Goal: Information Seeking & Learning: Find specific fact

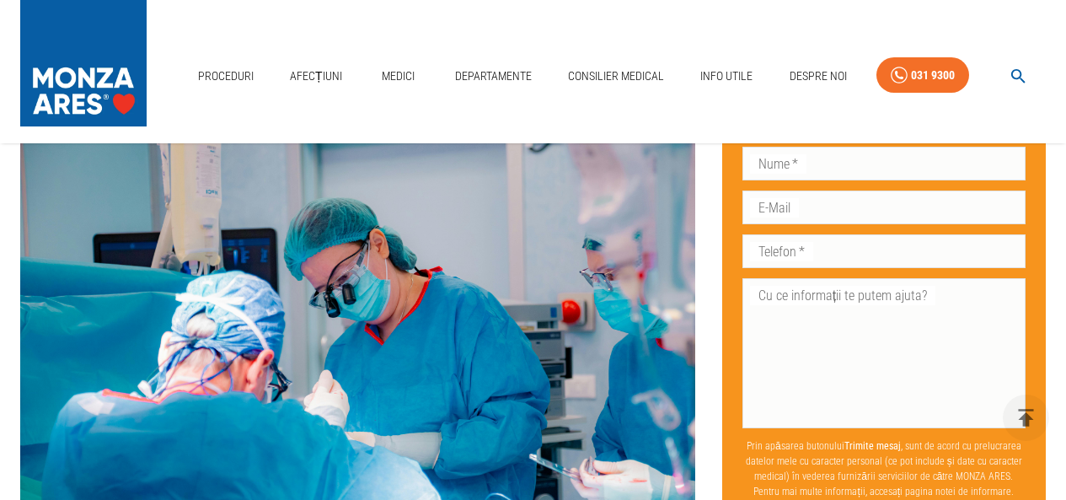
scroll to position [1854, 0]
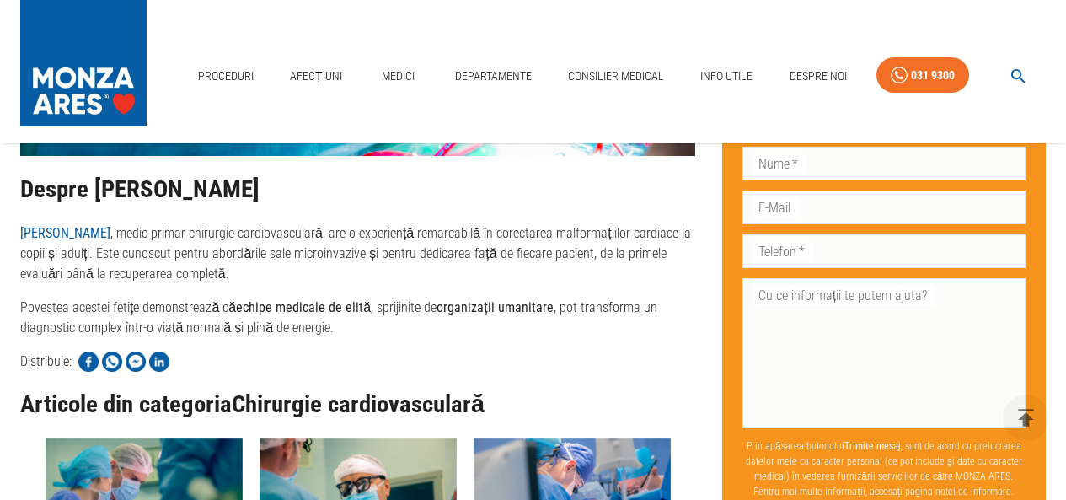
click at [100, 225] on strong "[PERSON_NAME]" at bounding box center [65, 233] width 90 height 16
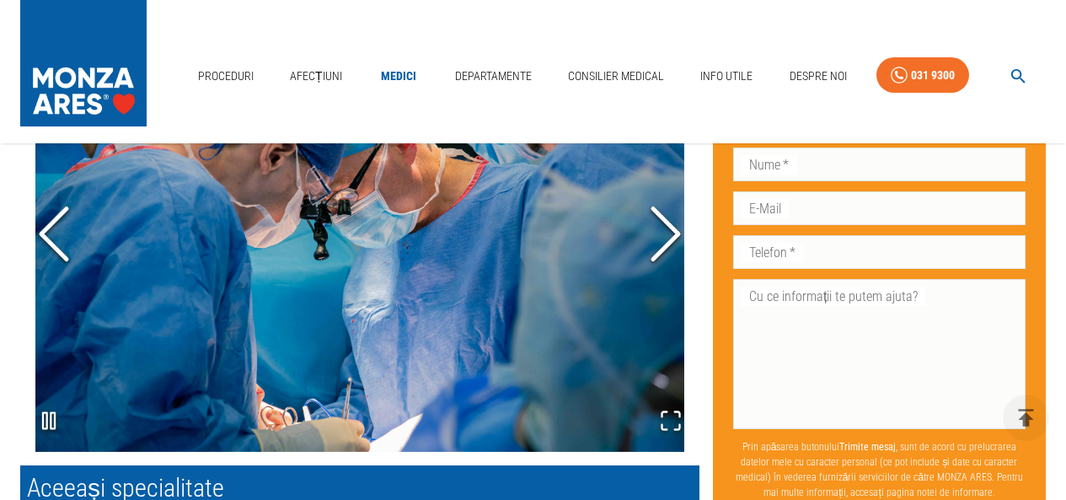
scroll to position [1311, 0]
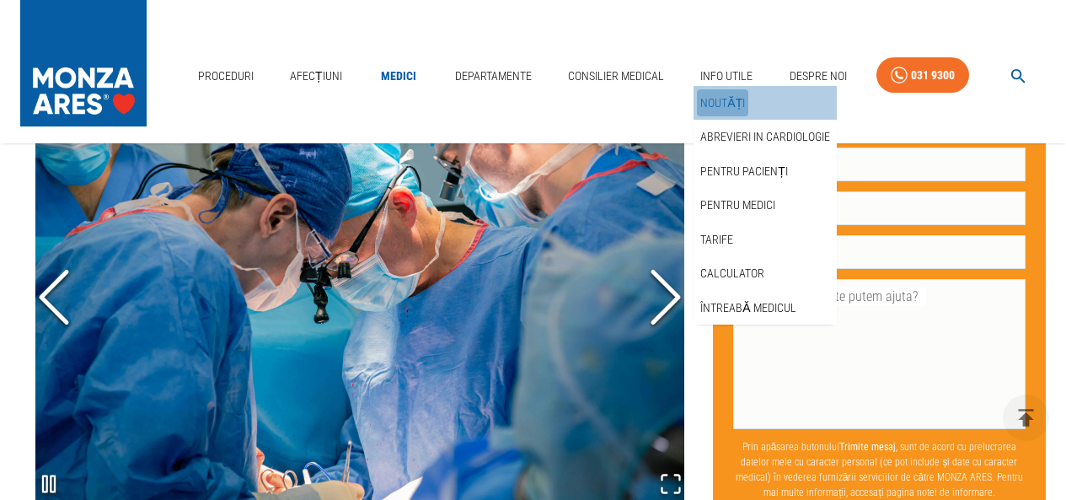
click at [733, 95] on link "Noutăți" at bounding box center [722, 103] width 51 height 28
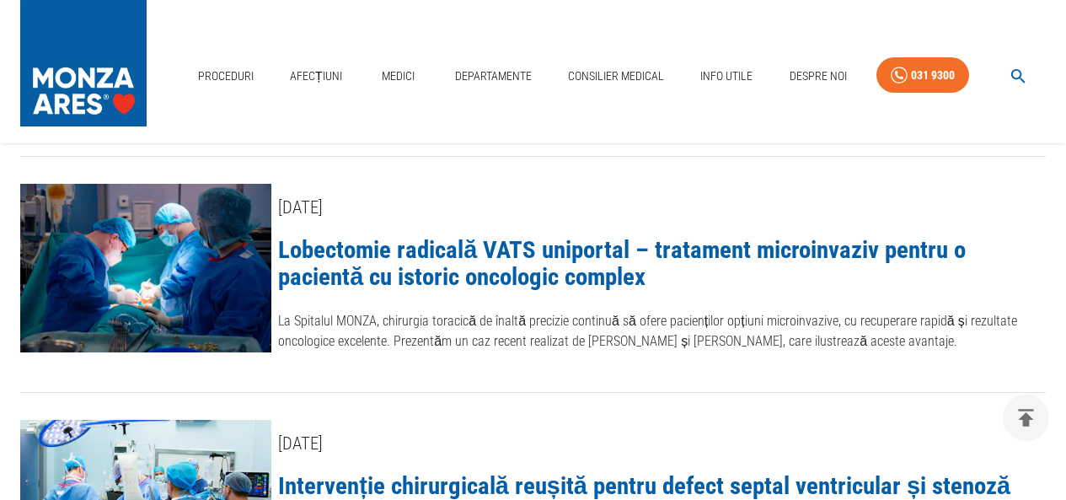
scroll to position [590, 0]
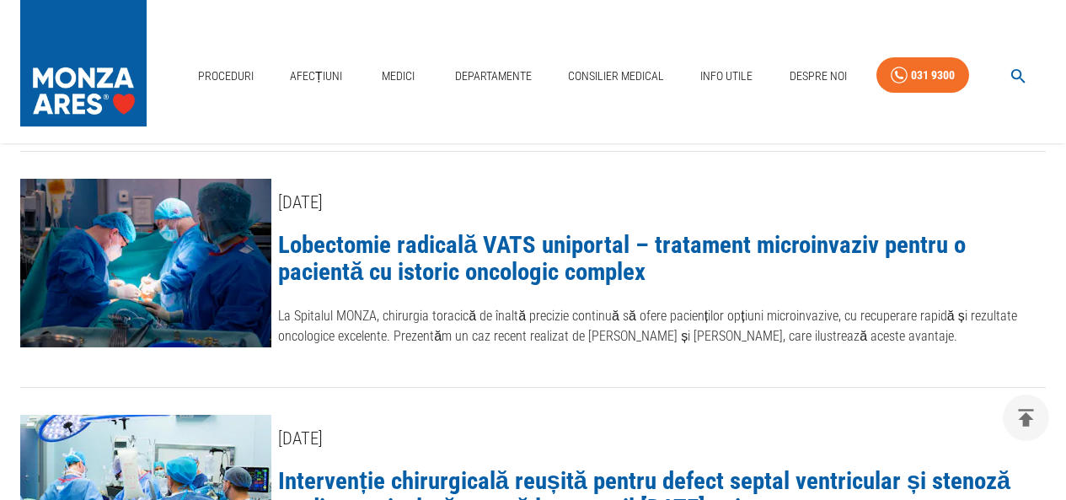
click at [507, 309] on p "La Spitalul MONZA, chirurgia toracică de înaltă precizie continuă să ofere paci…" at bounding box center [662, 326] width 768 height 40
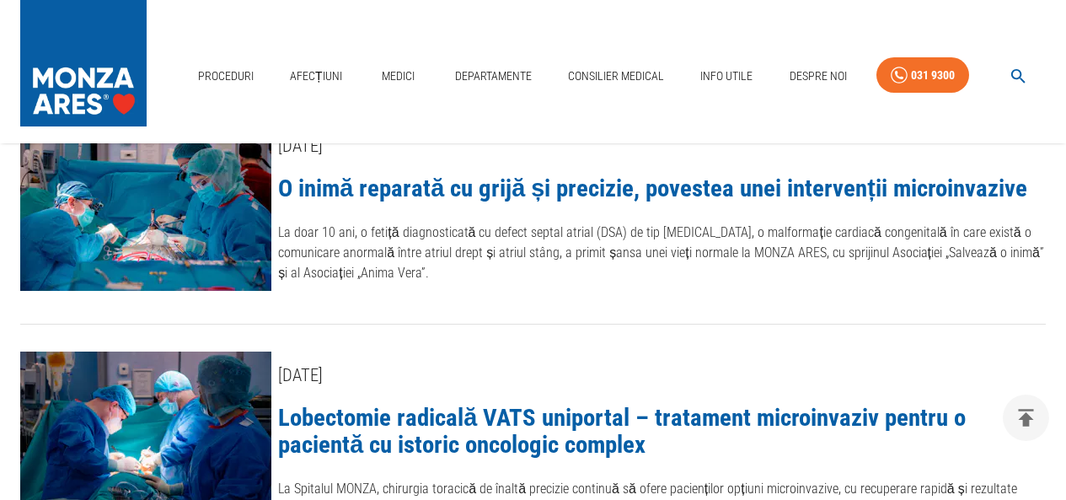
scroll to position [253, 0]
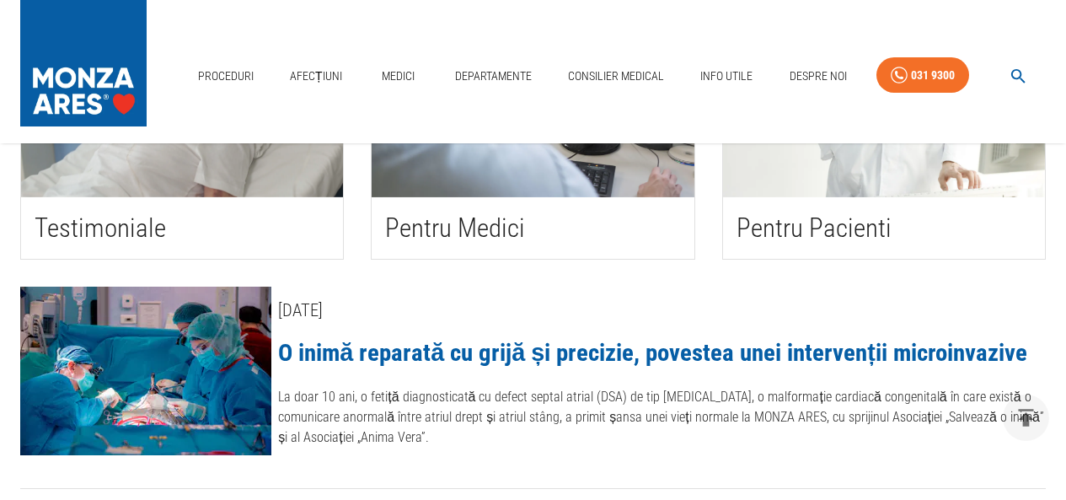
click at [894, 349] on link "O inimă reparată cu grijă și precizie, povestea unei intervenții microinvazive" at bounding box center [652, 352] width 749 height 29
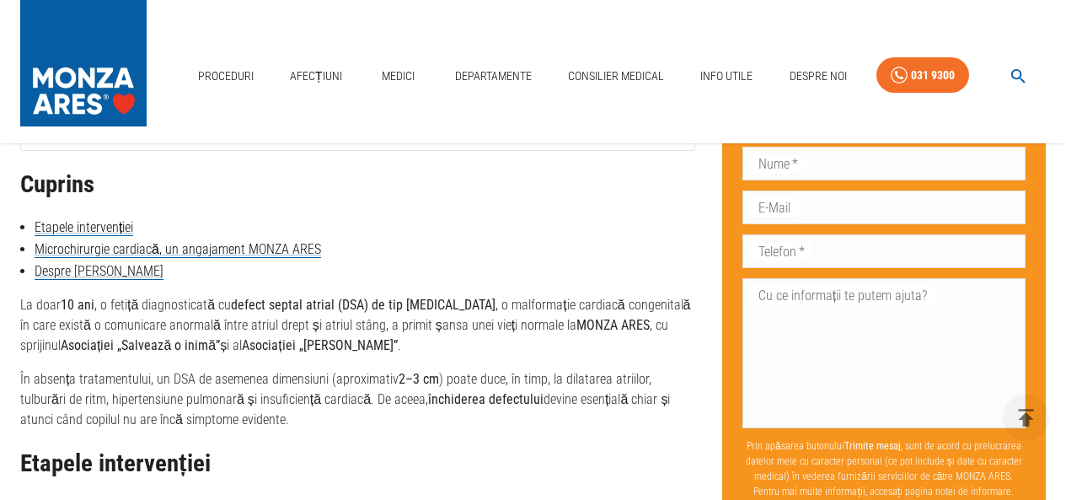
scroll to position [950, 0]
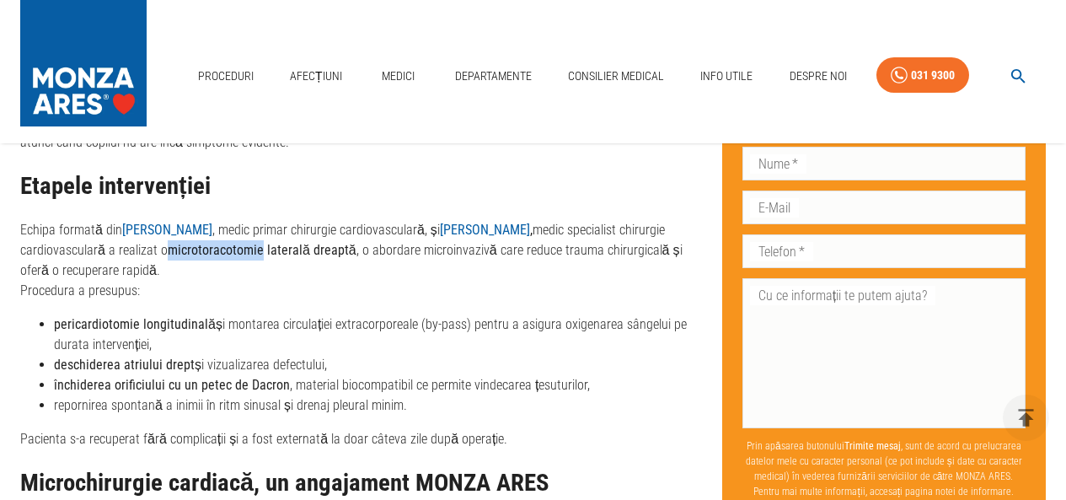
drag, startPoint x: 308, startPoint y: 249, endPoint x: 215, endPoint y: 250, distance: 92.7
click at [215, 250] on strong "microtoracotomie laterală dreaptă" at bounding box center [262, 250] width 189 height 16
copy strong "microtoracotomie"
click at [1013, 71] on icon "button" at bounding box center [1018, 76] width 19 height 19
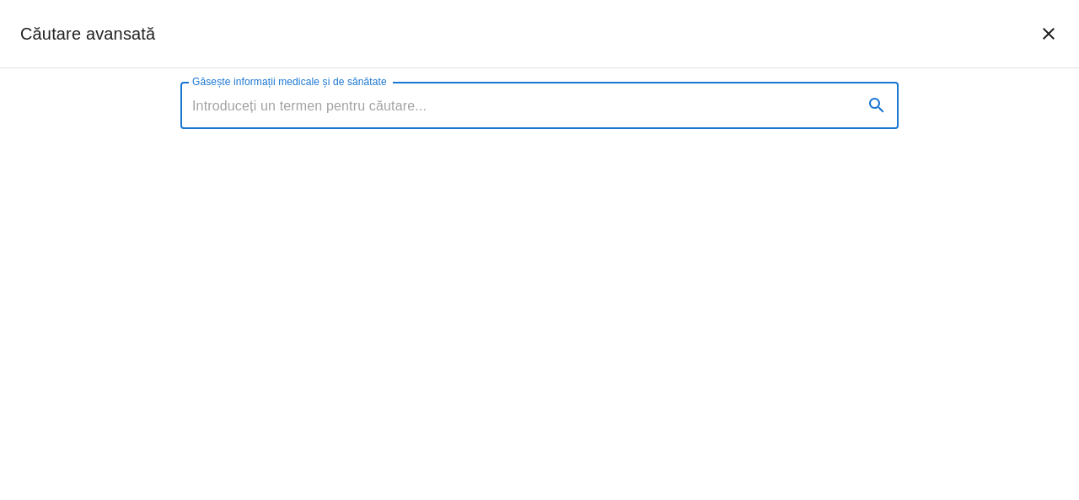
click at [303, 109] on input "Găsește informații medicale și de sănătate" at bounding box center [514, 105] width 669 height 47
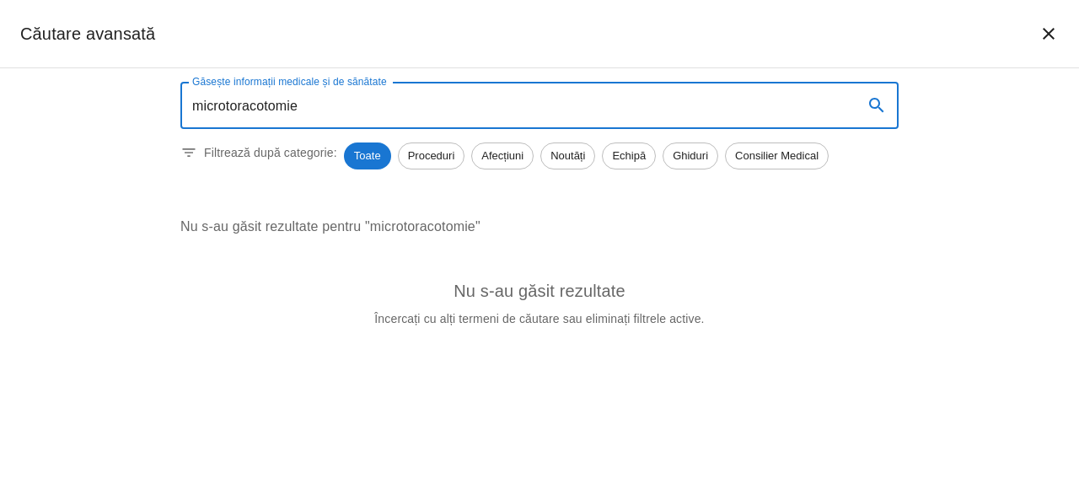
type input "microtoracotomie"
click at [871, 105] on icon "search" at bounding box center [876, 105] width 20 height 20
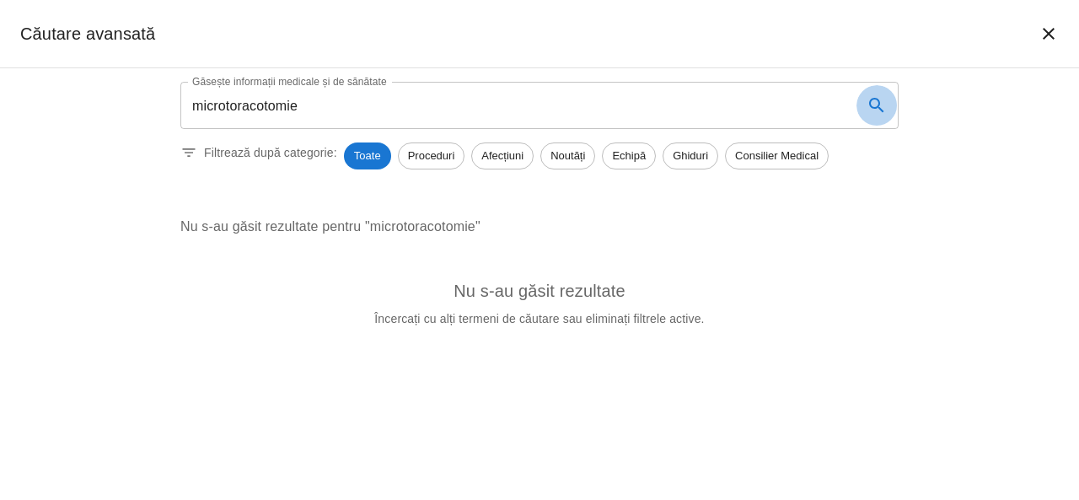
click at [876, 106] on icon "search" at bounding box center [876, 105] width 20 height 20
click at [250, 105] on input "microtoracotomie" at bounding box center [514, 105] width 669 height 47
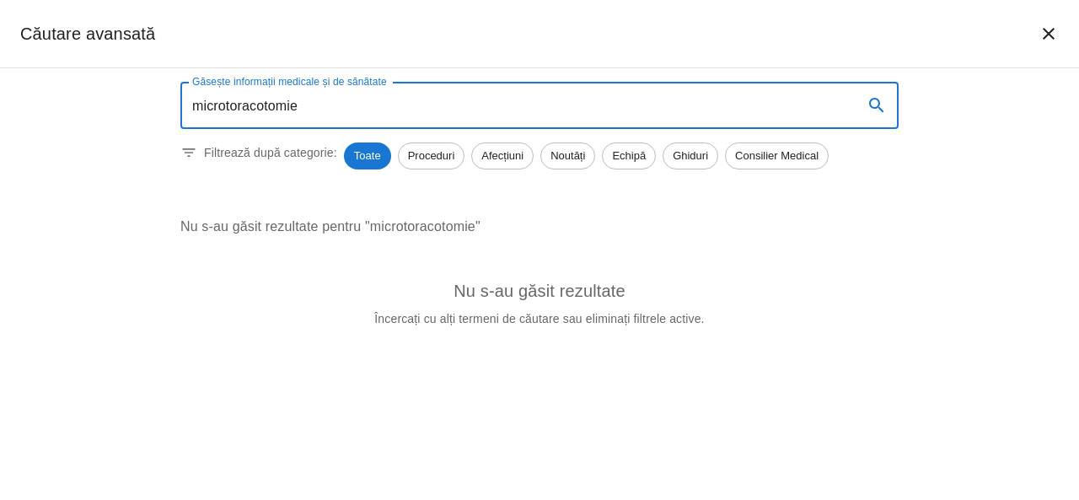
click at [339, 105] on input "microtoracotomie" at bounding box center [514, 105] width 669 height 47
click at [1053, 21] on button "închide căutarea" at bounding box center [1048, 33] width 40 height 40
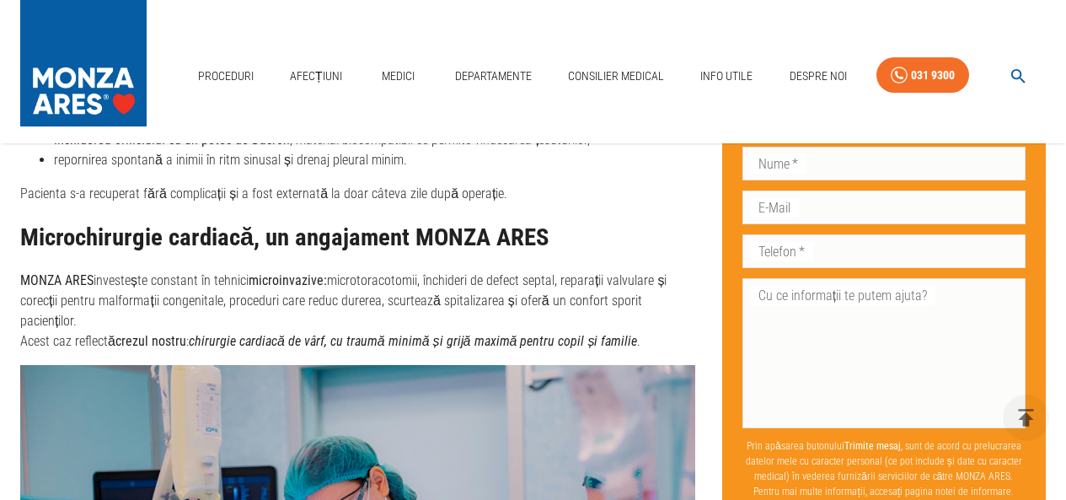
scroll to position [1203, 0]
